Goal: Transaction & Acquisition: Purchase product/service

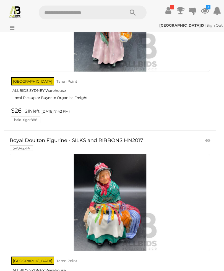
scroll to position [3899, 0]
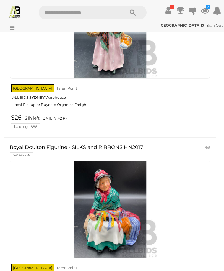
click at [13, 27] on icon at bounding box center [10, 28] width 7 height 6
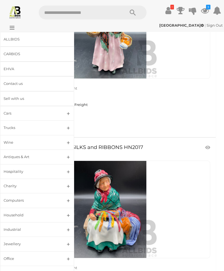
click at [14, 42] on link "ALLBIDS" at bounding box center [37, 39] width 74 height 15
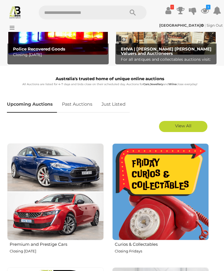
scroll to position [139, 0]
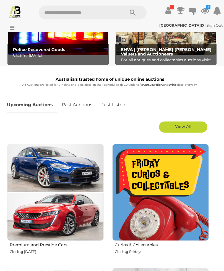
click at [112, 106] on link "Just Listed" at bounding box center [113, 105] width 32 height 16
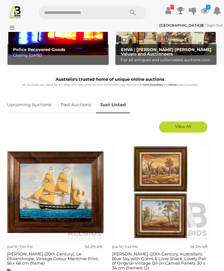
click at [186, 128] on span "View All" at bounding box center [183, 126] width 16 height 5
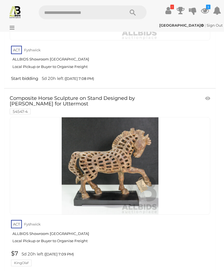
scroll to position [6925, 0]
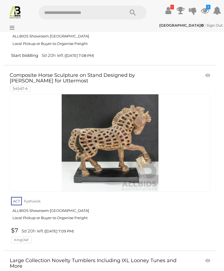
click at [113, 110] on img at bounding box center [110, 142] width 97 height 97
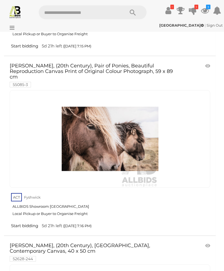
scroll to position [8180, 0]
click at [124, 98] on img at bounding box center [110, 138] width 97 height 97
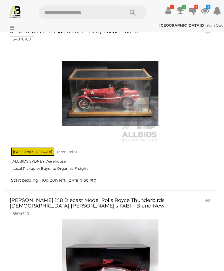
scroll to position [16948, 0]
click at [114, 219] on img at bounding box center [110, 267] width 97 height 97
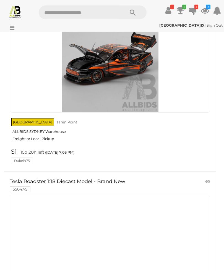
scroll to position [17891, 0]
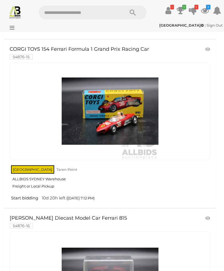
scroll to position [920, 0]
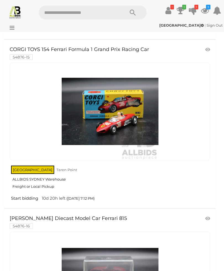
click at [137, 107] on img at bounding box center [110, 111] width 97 height 97
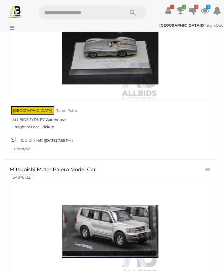
scroll to position [8551, 0]
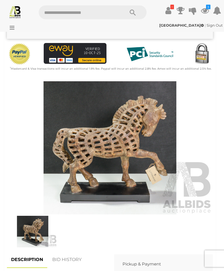
click at [162, 175] on img at bounding box center [110, 147] width 206 height 133
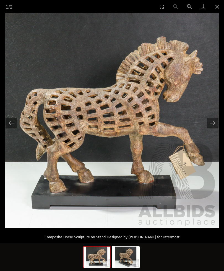
click at [130, 267] on img at bounding box center [126, 256] width 27 height 21
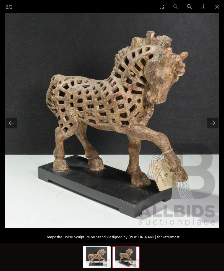
click at [219, 134] on img at bounding box center [112, 120] width 214 height 214
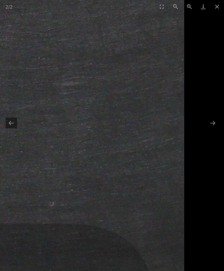
click at [220, 2] on button "Close gallery" at bounding box center [218, 6] width 14 height 13
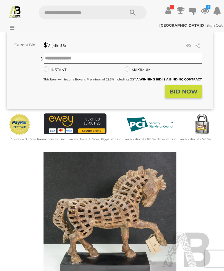
scroll to position [81, 0]
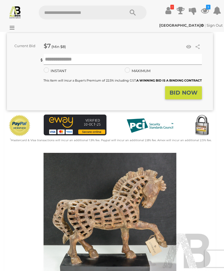
click at [75, 62] on input "text" at bounding box center [123, 59] width 159 height 11
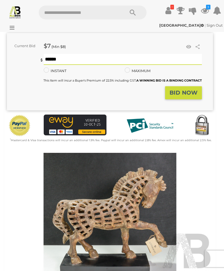
type input "**"
click at [186, 93] on strong "BID NOW" at bounding box center [184, 92] width 28 height 7
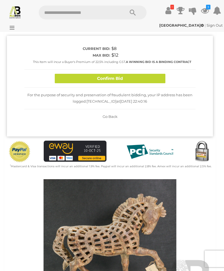
click at [127, 78] on button "Confirm Bid" at bounding box center [110, 79] width 111 height 10
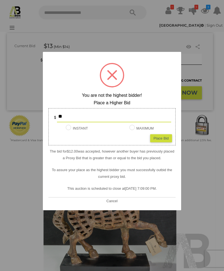
click at [112, 201] on button "Cancel" at bounding box center [112, 200] width 14 height 7
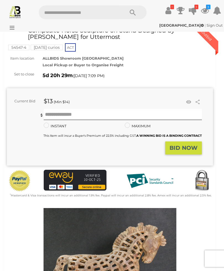
scroll to position [0, 0]
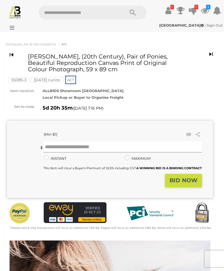
click at [71, 147] on input "text" at bounding box center [123, 146] width 159 height 11
type input "*"
click at [185, 177] on strong "BID NOW" at bounding box center [184, 180] width 28 height 7
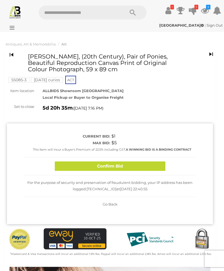
click at [123, 167] on button "Confirm Bid" at bounding box center [110, 166] width 111 height 10
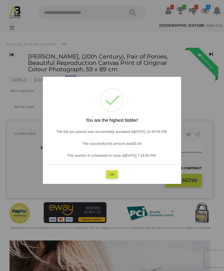
click at [113, 174] on button "OK" at bounding box center [112, 174] width 12 height 8
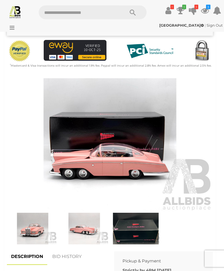
scroll to position [170, 0]
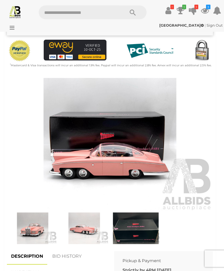
click at [37, 225] on img at bounding box center [32, 228] width 49 height 32
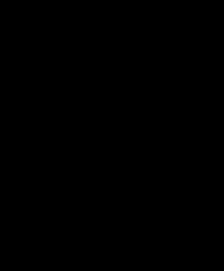
scroll to position [170, 0]
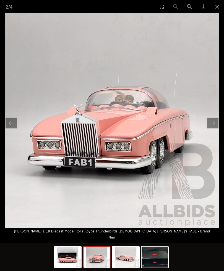
click at [213, 128] on button "Next slide" at bounding box center [213, 122] width 12 height 11
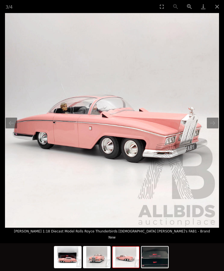
click at [211, 128] on button "Next slide" at bounding box center [213, 122] width 12 height 11
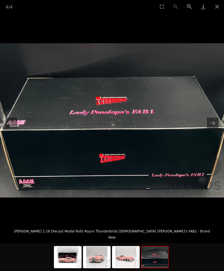
click at [221, 7] on button "Close gallery" at bounding box center [218, 6] width 14 height 13
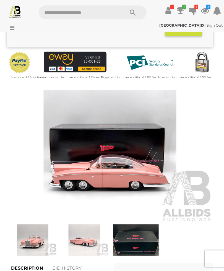
scroll to position [209, 0]
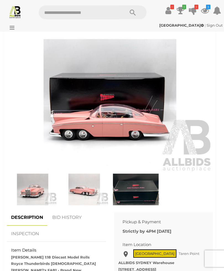
click at [130, 115] on img at bounding box center [110, 105] width 206 height 133
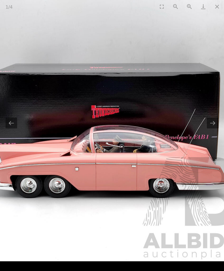
click at [213, 128] on button "Next slide" at bounding box center [213, 122] width 12 height 11
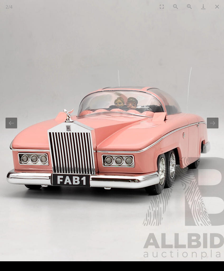
click at [214, 128] on button "Next slide" at bounding box center [213, 122] width 12 height 11
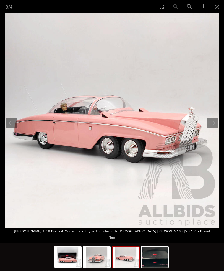
click at [219, 130] on img at bounding box center [112, 120] width 214 height 214
click at [214, 128] on button "Next slide" at bounding box center [213, 122] width 12 height 11
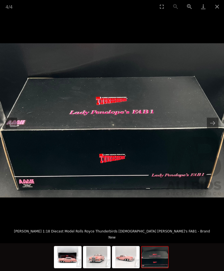
click at [217, 6] on button "Close gallery" at bounding box center [218, 6] width 14 height 13
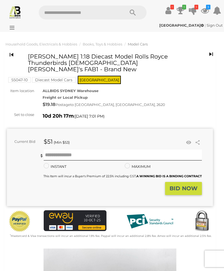
click at [192, 138] on link at bounding box center [189, 142] width 8 height 8
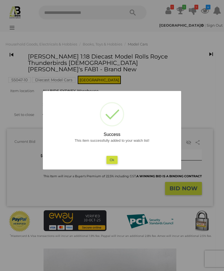
click at [114, 161] on button "Ok" at bounding box center [112, 160] width 11 height 8
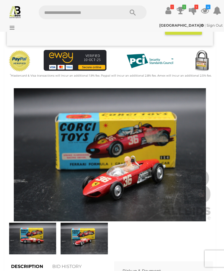
scroll to position [154, 0]
click at [151, 188] on img at bounding box center [110, 154] width 206 height 133
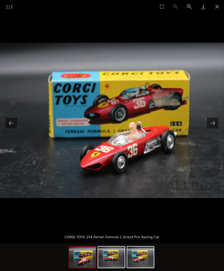
click at [213, 128] on button "Next slide" at bounding box center [213, 122] width 12 height 11
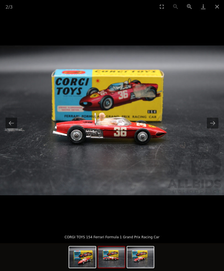
click at [214, 128] on button "Next slide" at bounding box center [213, 122] width 12 height 11
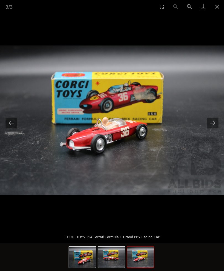
click at [217, 6] on button "Close gallery" at bounding box center [218, 6] width 14 height 13
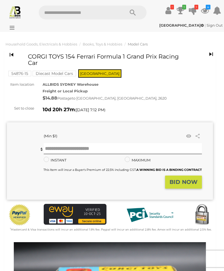
click at [190, 135] on link at bounding box center [189, 136] width 8 height 8
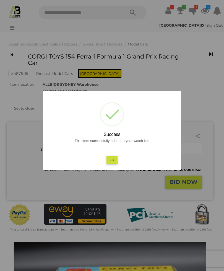
click at [113, 162] on button "Ok" at bounding box center [112, 160] width 11 height 8
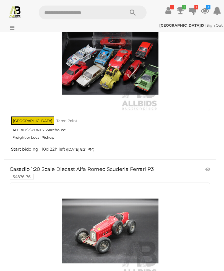
scroll to position [12777, 0]
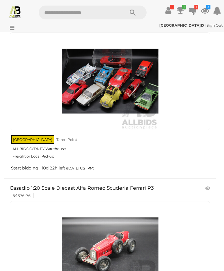
click at [12, 27] on icon at bounding box center [10, 28] width 7 height 6
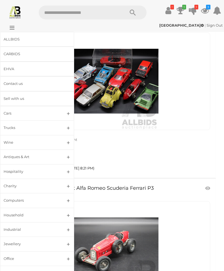
click at [16, 39] on div "ALLBIDS" at bounding box center [31, 39] width 54 height 6
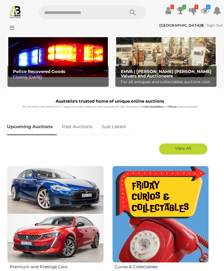
scroll to position [117, 0]
click at [115, 127] on link "Just Listed" at bounding box center [113, 127] width 32 height 16
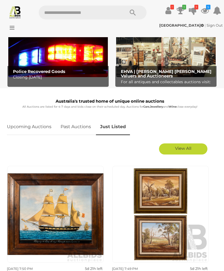
click at [189, 151] on link "View All" at bounding box center [183, 148] width 48 height 11
